Goal: Task Accomplishment & Management: Use online tool/utility

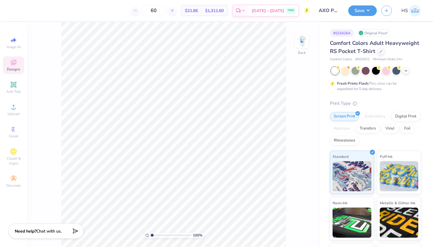
click at [11, 68] on span "Designs" at bounding box center [13, 69] width 13 height 5
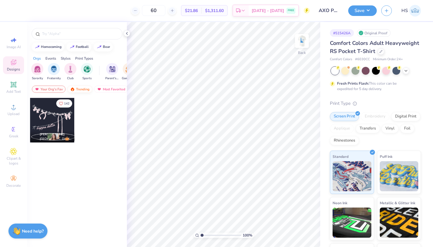
click at [83, 90] on div "Trending" at bounding box center [79, 88] width 25 height 7
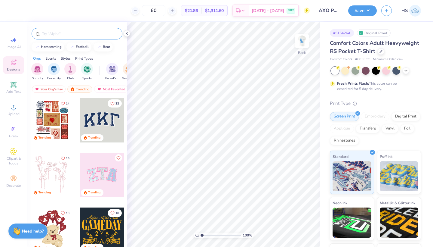
click at [65, 36] on input "text" at bounding box center [79, 34] width 77 height 6
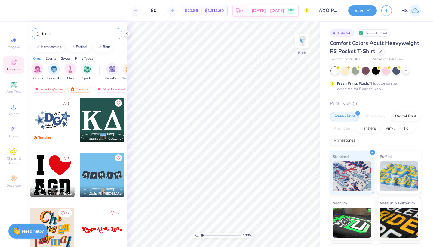
type input "letters"
click at [98, 123] on div at bounding box center [102, 120] width 44 height 44
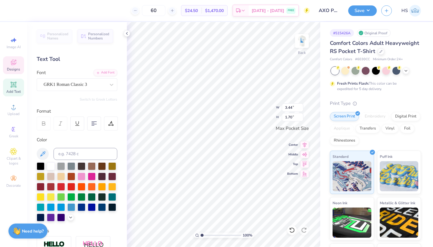
type textarea "K"
type textarea "ACO"
click at [302, 44] on img at bounding box center [302, 41] width 24 height 24
click at [11, 85] on icon at bounding box center [14, 84] width 6 height 6
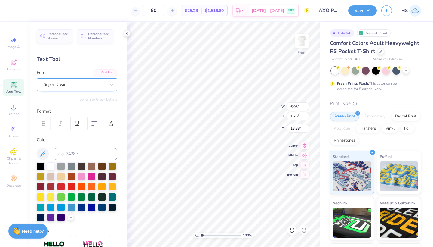
type textarea "Alpha Chi Omega"
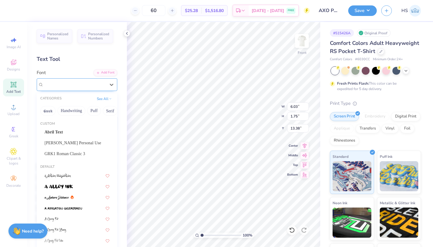
click at [77, 81] on div "Super Dream" at bounding box center [74, 84] width 63 height 9
click at [110, 112] on button "Serif" at bounding box center [110, 111] width 15 height 10
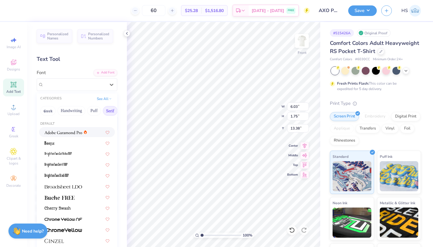
click at [70, 133] on img at bounding box center [63, 132] width 38 height 4
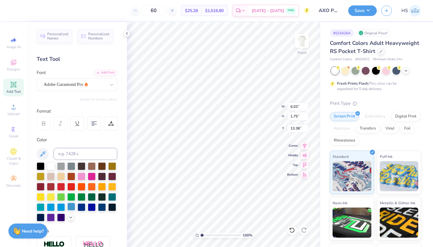
click at [71, 209] on div at bounding box center [71, 206] width 8 height 8
click at [51, 166] on div at bounding box center [51, 165] width 8 height 8
type input "10.63"
type input "14.61"
type input "4.42"
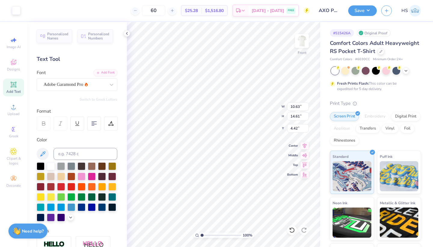
type input "10.01"
type input "5.44"
type input "11.53"
click at [74, 153] on input at bounding box center [86, 154] width 64 height 12
type input "285"
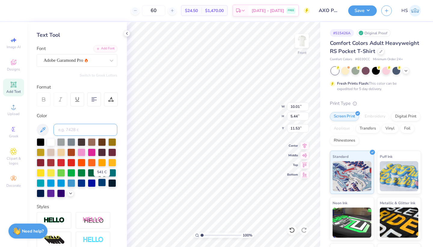
scroll to position [25, 0]
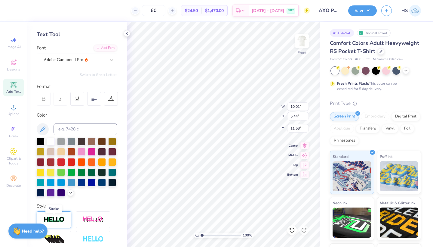
click at [53, 222] on img at bounding box center [54, 219] width 21 height 7
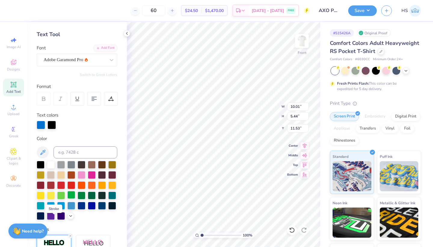
type input "10.04"
type input "5.47"
type input "11.51"
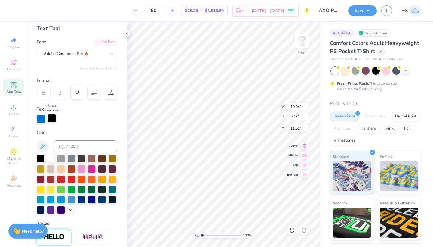
click at [52, 117] on div at bounding box center [52, 118] width 8 height 8
click at [51, 159] on div at bounding box center [51, 158] width 8 height 8
type input "10.72"
type input "5.84"
type input "11.15"
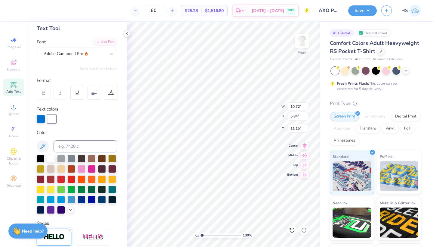
click at [54, 119] on div at bounding box center [52, 119] width 8 height 8
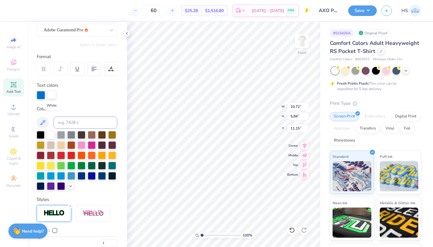
scroll to position [104, 0]
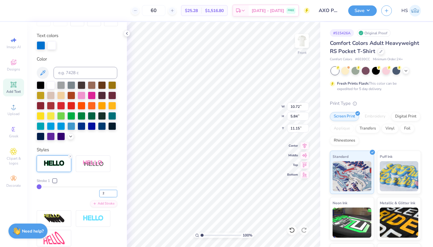
click at [115, 192] on input "2" at bounding box center [108, 193] width 18 height 8
type input "3"
click at [115, 192] on input "3" at bounding box center [108, 193] width 18 height 8
type input "3"
type input "10.79"
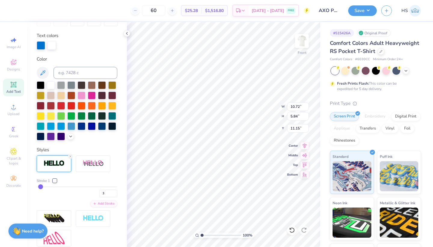
type input "5.91"
type input "11.11"
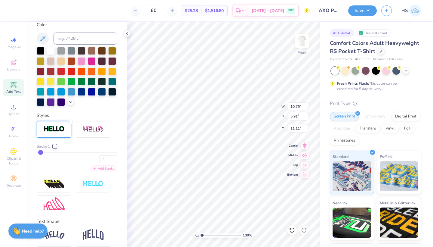
scroll to position [143, 0]
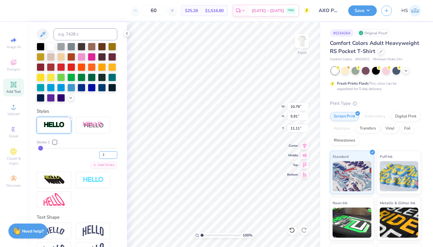
click at [115, 156] on input "2" at bounding box center [108, 155] width 18 height 8
type input "1"
click at [115, 156] on input "1" at bounding box center [108, 155] width 18 height 8
type input "1"
type input "10.72"
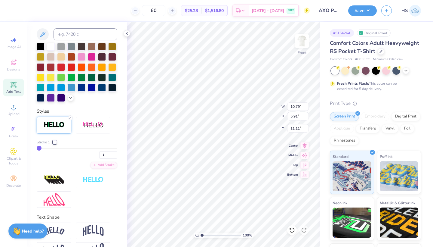
type input "5.84"
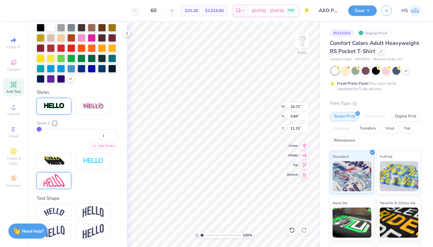
scroll to position [161, 0]
type input "5.35"
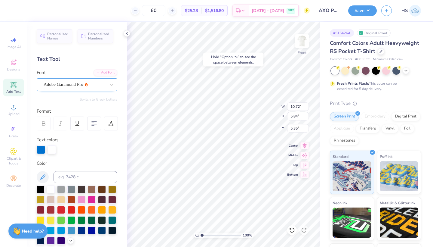
scroll to position [0, 0]
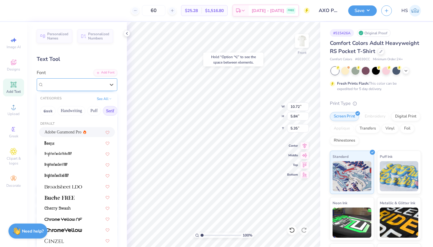
click at [73, 81] on span "Adobe Garamond Pro" at bounding box center [64, 84] width 40 height 7
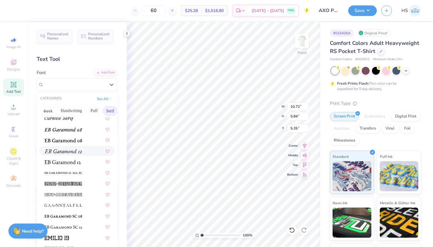
scroll to position [370, 0]
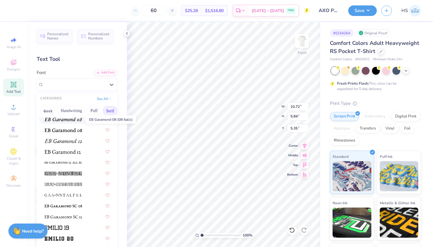
click at [70, 122] on span at bounding box center [63, 118] width 38 height 6
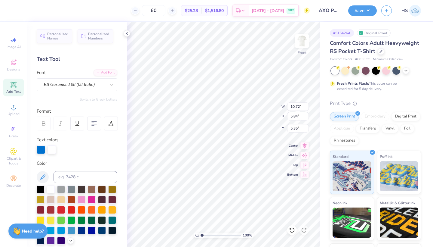
type input "10.77"
type input "5.76"
type input "5.39"
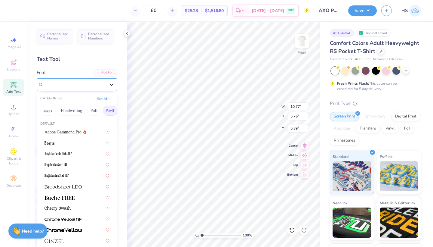
click at [110, 85] on icon at bounding box center [112, 84] width 6 height 6
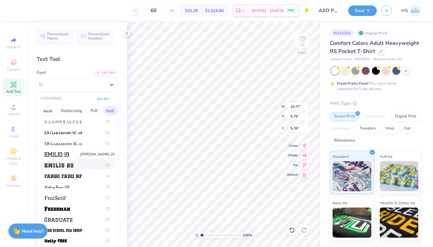
scroll to position [436, 0]
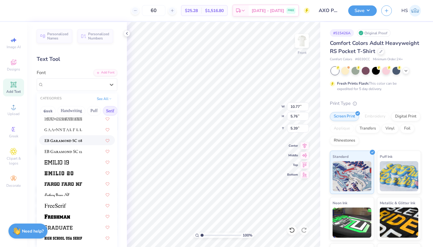
click at [70, 142] on img at bounding box center [63, 140] width 38 height 4
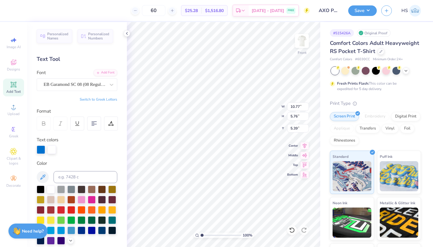
type input "12.17"
type input "4.89"
type input "5.83"
type input "10.27"
type input "4.13"
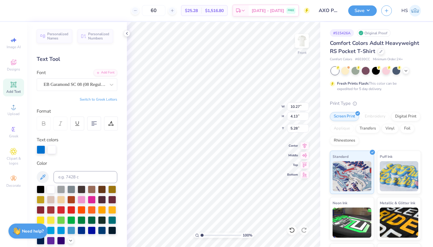
type input "20.41"
type textarea "Alpha Chi Omega"
type input "9.35"
type input "0.79"
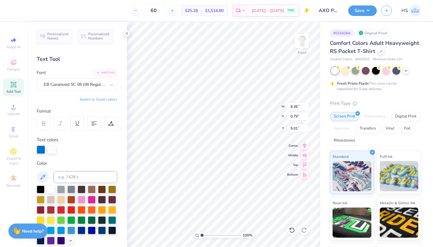
type input "4.02"
type input "10.63"
type input "14.61"
type input "4.42"
type textarea "Alpha Chi Omega"
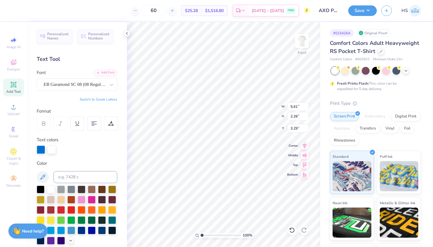
type input "6.60"
type input "2.65"
type input "4.42"
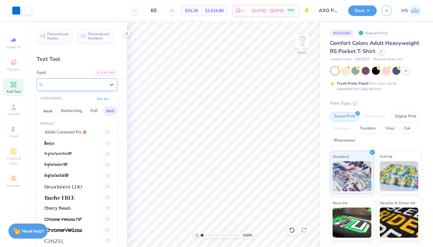
click at [82, 84] on span "EB Garamond SC 08 (08 Regular)" at bounding box center [75, 84] width 62 height 7
click at [70, 114] on button "Handwriting" at bounding box center [71, 111] width 28 height 10
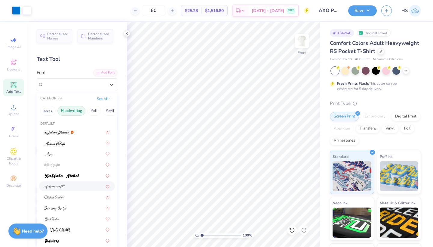
scroll to position [110, 0]
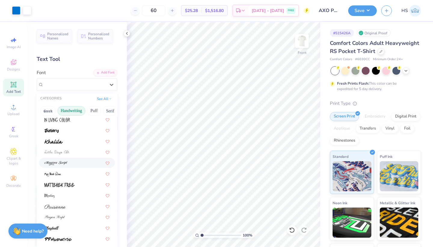
click at [67, 162] on div at bounding box center [76, 162] width 65 height 6
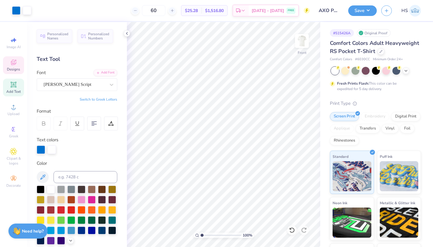
click at [9, 63] on div "Designs" at bounding box center [13, 65] width 21 height 18
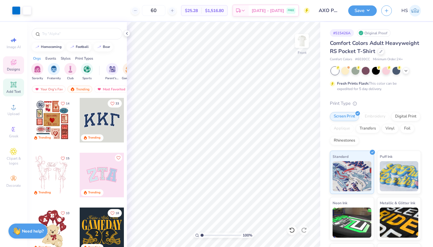
click at [13, 82] on icon at bounding box center [13, 84] width 7 height 7
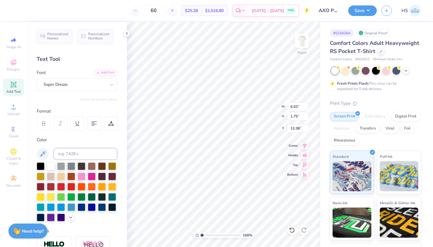
scroll to position [0, 2]
type textarea "Parents Weekend"
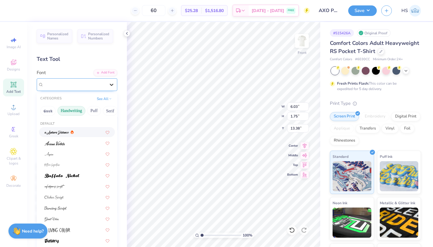
click at [108, 83] on div at bounding box center [111, 84] width 11 height 11
click at [77, 186] on div at bounding box center [76, 186] width 65 height 6
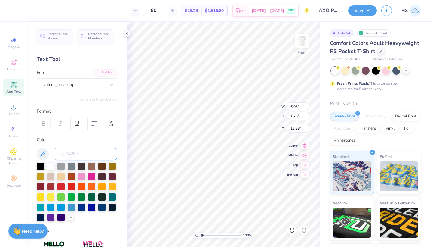
click at [66, 153] on input at bounding box center [86, 154] width 64 height 12
type input "285c"
type input "19.34"
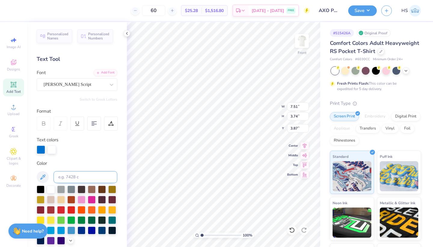
type input "5.81"
type input "2.90"
type input "5.46"
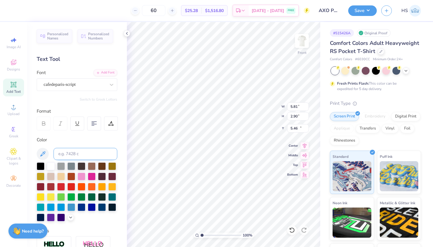
type input "9.77"
type input "2.37"
type input "19.34"
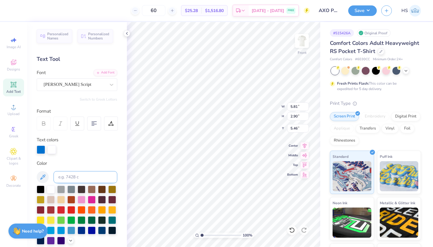
type input "6.38"
type input "3.18"
type input "5.18"
click at [302, 39] on img at bounding box center [302, 41] width 24 height 24
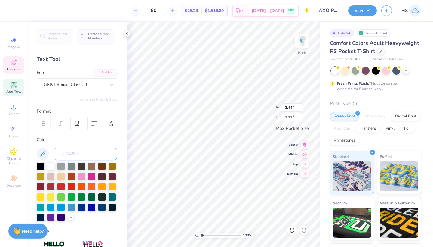
click at [68, 155] on input at bounding box center [86, 154] width 64 height 12
type input "285"
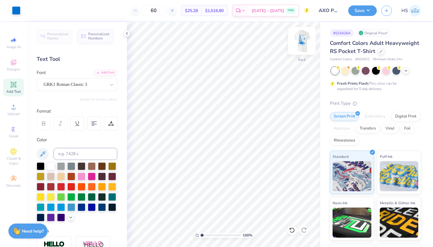
click at [301, 45] on img at bounding box center [302, 41] width 24 height 24
click at [13, 69] on span "Designs" at bounding box center [13, 69] width 13 height 5
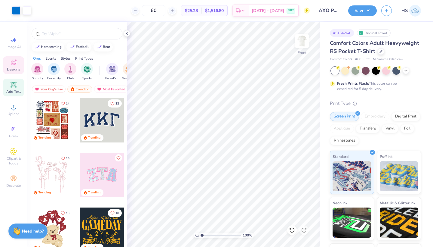
click at [14, 86] on icon at bounding box center [13, 84] width 5 height 5
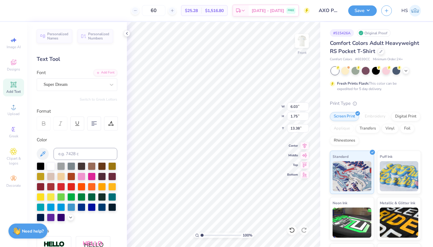
type textarea "T"
type textarea "Rasing real strong women"
click at [41, 165] on div at bounding box center [41, 165] width 8 height 8
click at [110, 84] on icon at bounding box center [112, 84] width 6 height 6
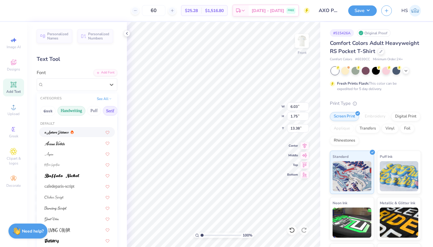
click at [110, 111] on button "Serif" at bounding box center [110, 111] width 15 height 10
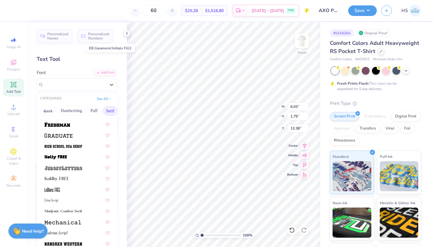
scroll to position [598, 0]
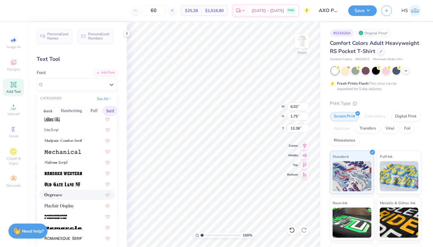
click at [76, 192] on div at bounding box center [76, 194] width 65 height 6
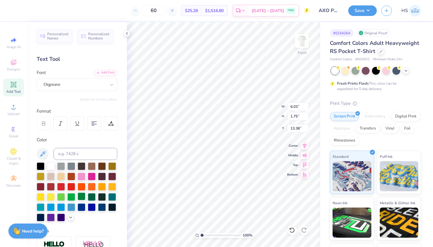
scroll to position [0, 0]
type input "10.07"
type input "0.79"
type input "21.71"
type input "7.40"
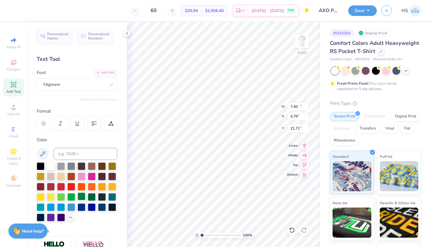
type input "0.58"
type input "21.71"
type textarea "RASING REAL STRONG WOMEN"
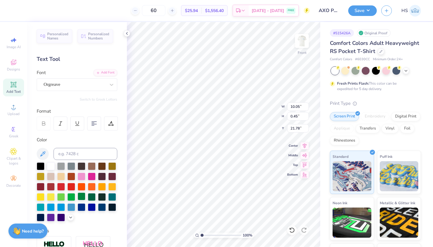
type input "8.01"
type input "0.36"
type input "22.09"
click at [72, 206] on div at bounding box center [71, 206] width 8 height 8
click at [78, 154] on input at bounding box center [86, 154] width 64 height 12
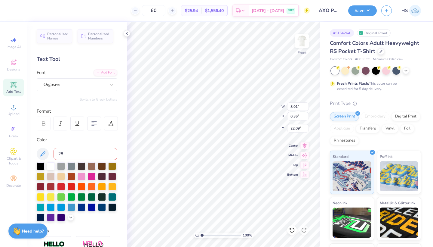
type input "285"
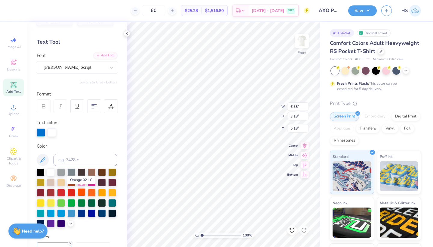
scroll to position [18, 0]
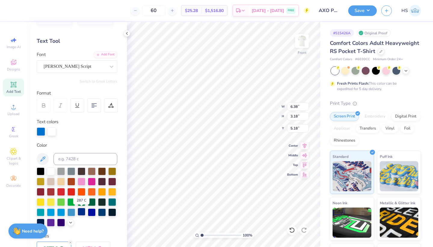
click at [80, 212] on div at bounding box center [82, 211] width 8 height 8
type input "7.32"
type input "3.65"
type input "4.42"
type input "7.62"
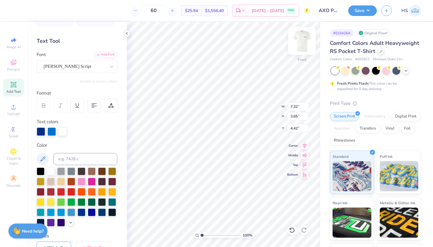
type input "3.80"
click at [93, 105] on icon at bounding box center [93, 105] width 5 height 5
type input "8.56"
type input "4.27"
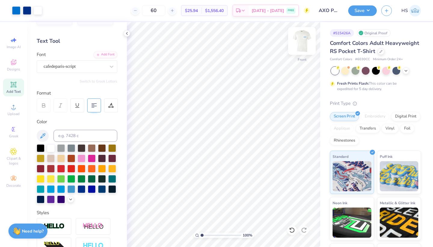
click at [300, 39] on img at bounding box center [302, 41] width 24 height 24
click at [360, 12] on button "Save" at bounding box center [362, 10] width 29 height 11
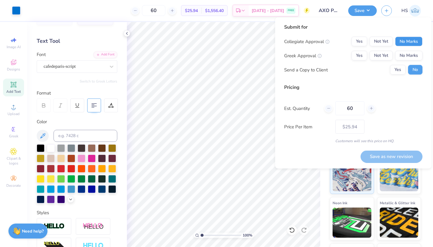
click at [416, 41] on button "No Marks" at bounding box center [408, 42] width 27 height 10
click at [378, 56] on button "Not Yet" at bounding box center [381, 56] width 23 height 10
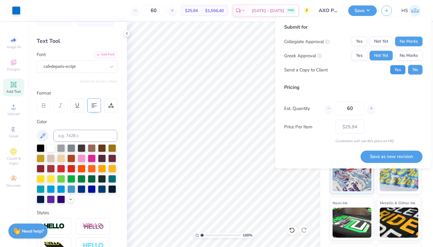
click at [397, 69] on button "Yes" at bounding box center [398, 70] width 16 height 10
click at [386, 153] on button "Save as new revision" at bounding box center [391, 156] width 62 height 12
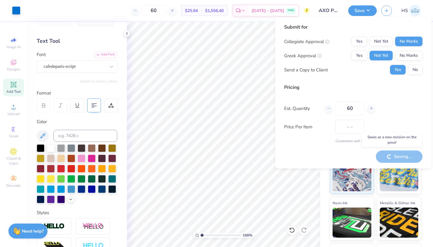
type input "$25.94"
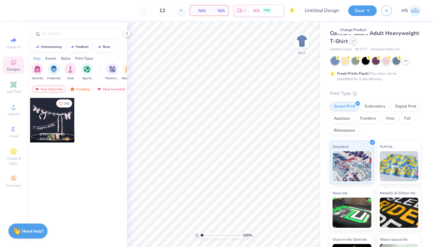
click at [353, 42] on icon at bounding box center [353, 40] width 3 height 3
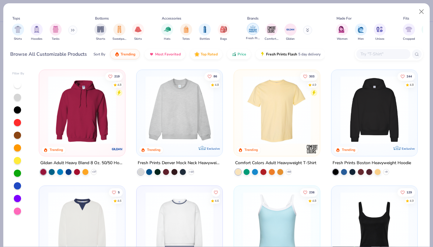
click at [251, 31] on img "filter for Fresh Prints" at bounding box center [252, 28] width 9 height 9
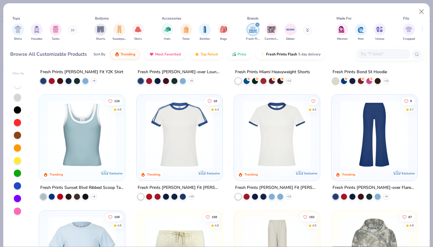
scroll to position [323, 0]
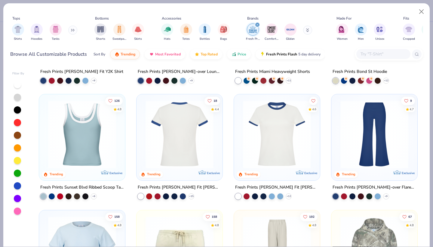
click at [182, 165] on img at bounding box center [180, 134] width 74 height 68
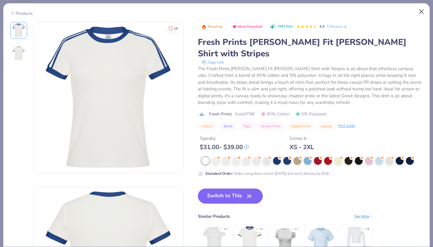
click at [423, 9] on button "Close" at bounding box center [421, 11] width 11 height 11
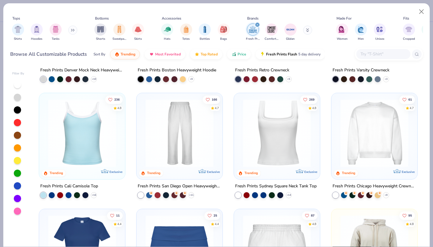
scroll to position [93, 0]
click at [275, 140] on img at bounding box center [277, 133] width 74 height 68
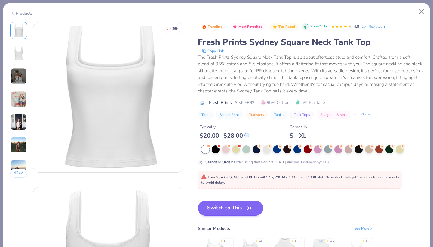
click at [223, 207] on button "Switch to This" at bounding box center [230, 207] width 65 height 15
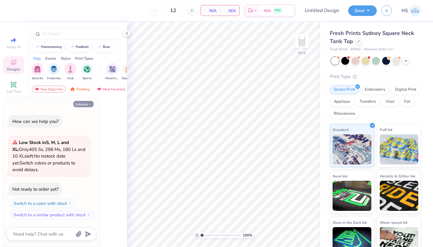
click at [81, 105] on button "Collapse" at bounding box center [83, 104] width 20 height 6
type textarea "x"
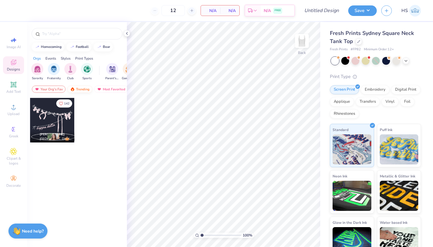
click at [83, 90] on div "Trending" at bounding box center [79, 88] width 25 height 7
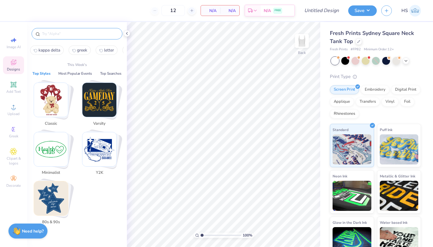
click at [55, 32] on input "text" at bounding box center [79, 34] width 77 height 6
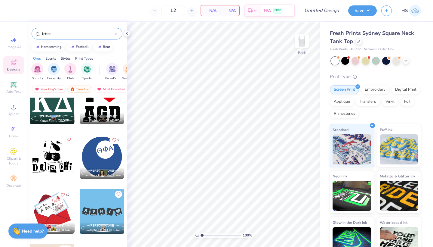
scroll to position [104, 0]
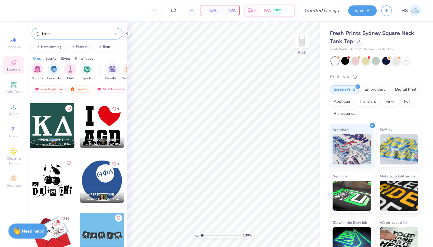
type input "letter"
click at [48, 122] on div at bounding box center [52, 125] width 44 height 44
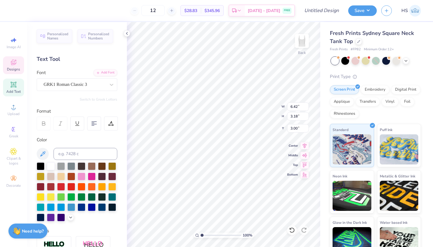
type textarea "K"
type textarea "P"
type textarea "H"
type textarea "M"
type textarea "N"
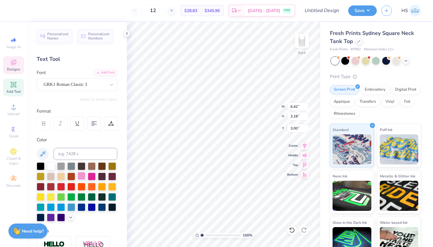
type textarea "FM"
click at [84, 175] on div at bounding box center [82, 176] width 8 height 8
type input "4.74"
type input "1.96"
type input "3.00"
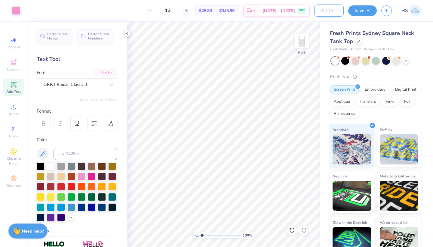
click at [335, 12] on input "Design Title" at bounding box center [328, 11] width 29 height 12
type input "White letter tank"
click at [357, 11] on button "Save" at bounding box center [362, 10] width 29 height 11
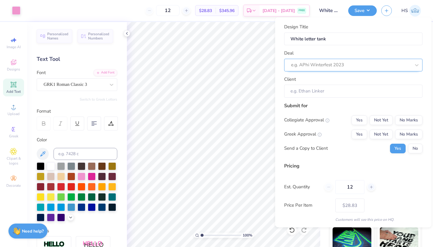
click at [374, 69] on div "e.g. APhi Winterfest 2023" at bounding box center [350, 64] width 121 height 9
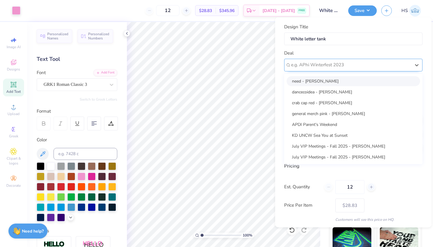
type input "a"
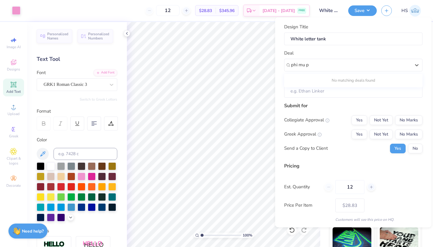
type input "phi mu"
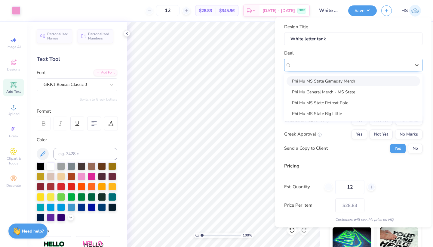
click at [328, 64] on div at bounding box center [350, 64] width 121 height 9
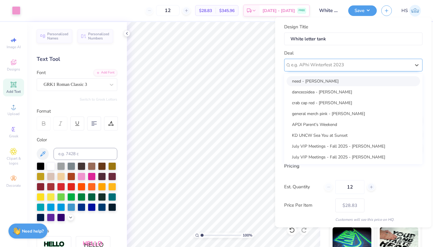
click at [328, 64] on div "e.g. APhi Winterfest 2023" at bounding box center [351, 64] width 120 height 7
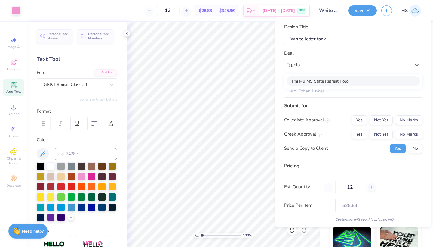
click at [328, 79] on div "Phi Mu MS State Retreat Polo" at bounding box center [353, 81] width 133 height 10
type input "polo"
type input "Caroline Reed"
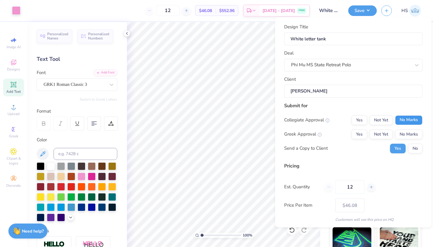
click at [406, 116] on button "No Marks" at bounding box center [408, 120] width 27 height 10
click at [379, 133] on button "Not Yet" at bounding box center [381, 134] width 23 height 10
type input "$34.95"
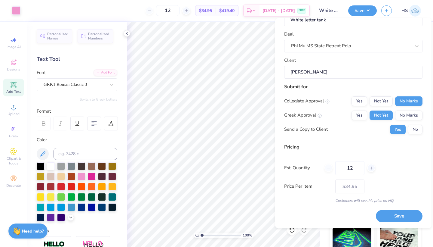
scroll to position [19, 0]
click at [353, 168] on input "12" at bounding box center [349, 168] width 29 height 14
type input "1"
type input "0"
type input "0330"
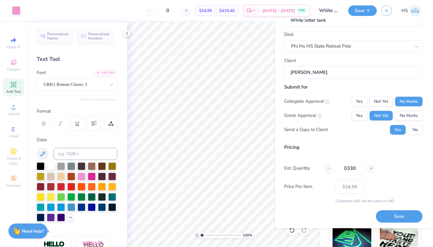
type input "330"
type input "$21.36"
type input "0330"
click at [390, 213] on button "Save" at bounding box center [399, 216] width 47 height 12
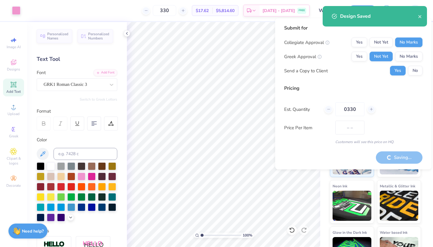
type input "$21.36"
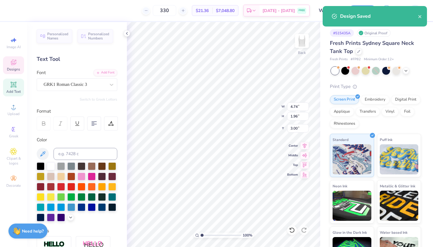
type input "3.29"
type input "1.36"
type input "3.60"
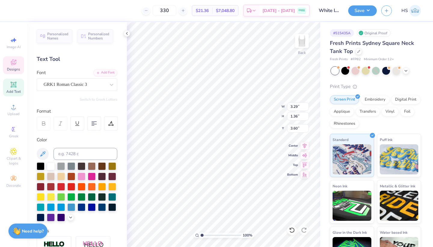
type input "2.90"
type input "1.20"
type input "2.80"
click at [364, 11] on button "Save" at bounding box center [362, 10] width 29 height 11
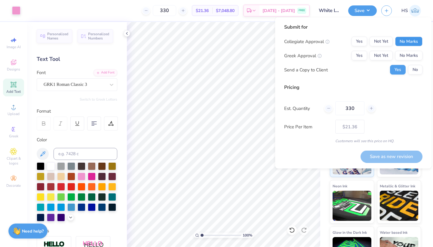
click at [409, 44] on button "No Marks" at bounding box center [408, 42] width 27 height 10
click at [385, 57] on button "Not Yet" at bounding box center [381, 56] width 23 height 10
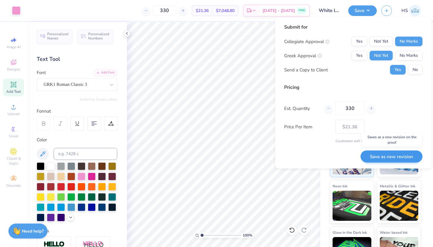
click at [388, 158] on button "Save as new revision" at bounding box center [391, 156] width 62 height 12
type input "$21.36"
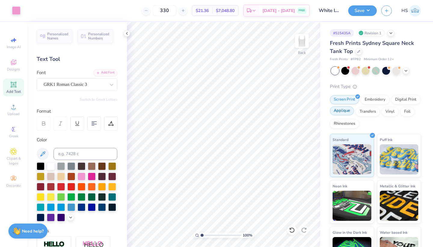
click at [342, 113] on div "Applique" at bounding box center [342, 110] width 24 height 9
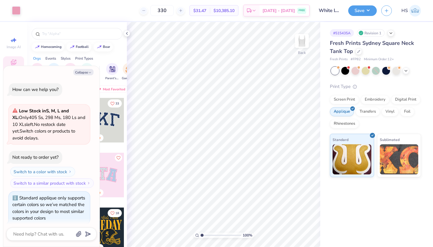
scroll to position [3, 0]
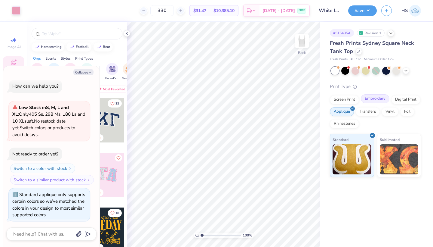
click at [369, 99] on div "Embroidery" at bounding box center [375, 98] width 29 height 9
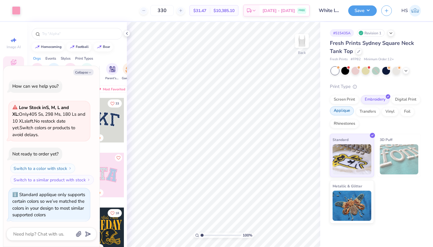
scroll to position [39, 0]
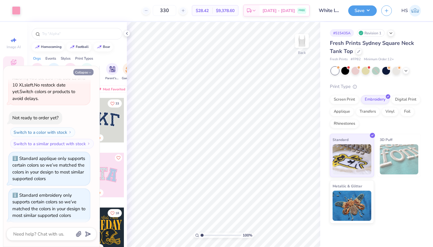
click at [84, 72] on button "Collapse" at bounding box center [83, 72] width 20 height 6
type textarea "x"
